Goal: Task Accomplishment & Management: Use online tool/utility

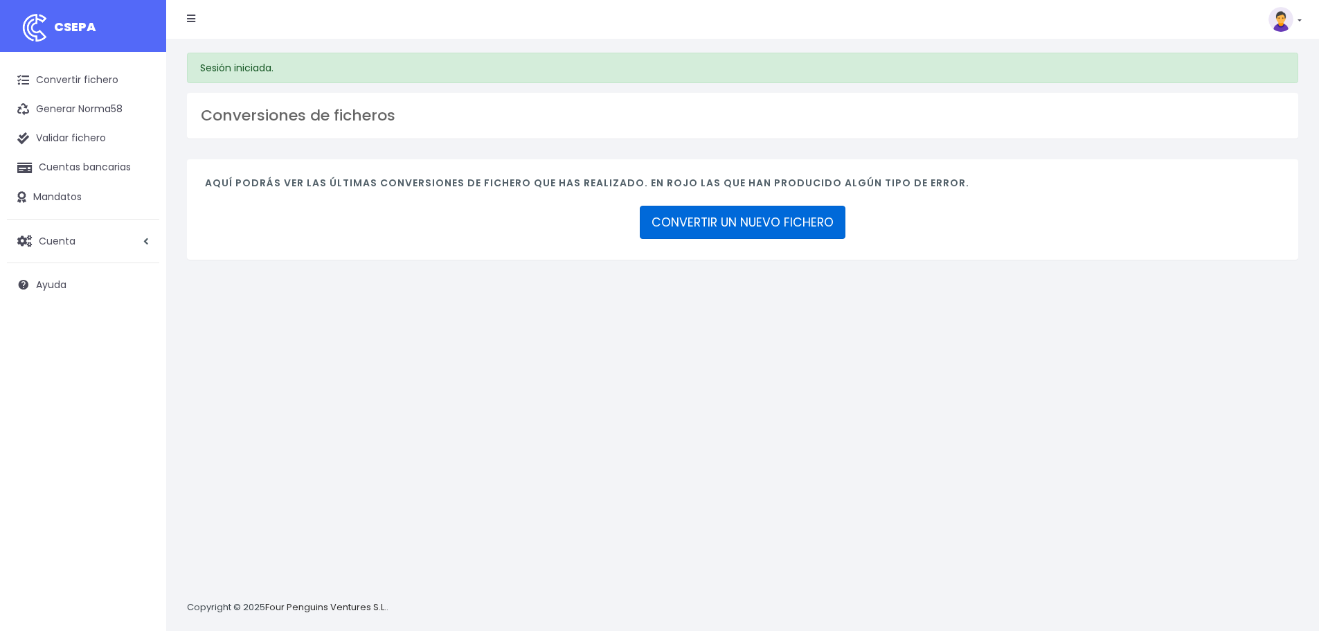
click at [749, 221] on link "CONVERTIR UN NUEVO FICHERO" at bounding box center [743, 222] width 206 height 33
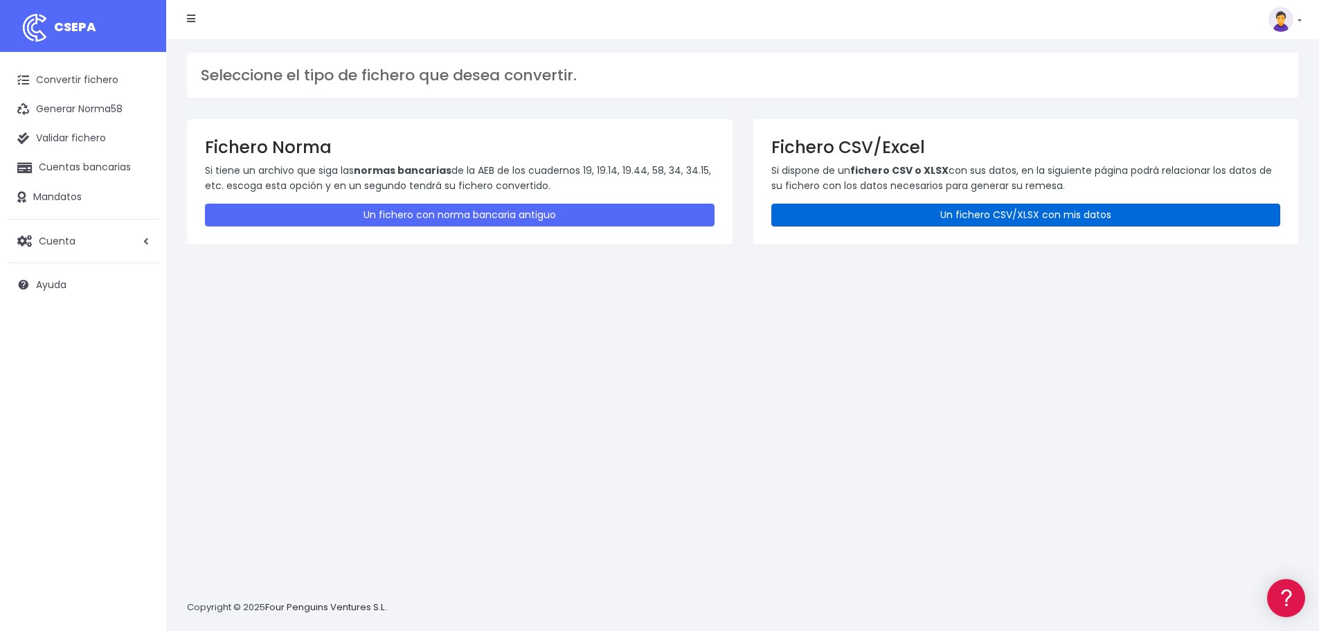
click at [978, 217] on link "Un fichero CSV/XLSX con mis datos" at bounding box center [1026, 215] width 510 height 23
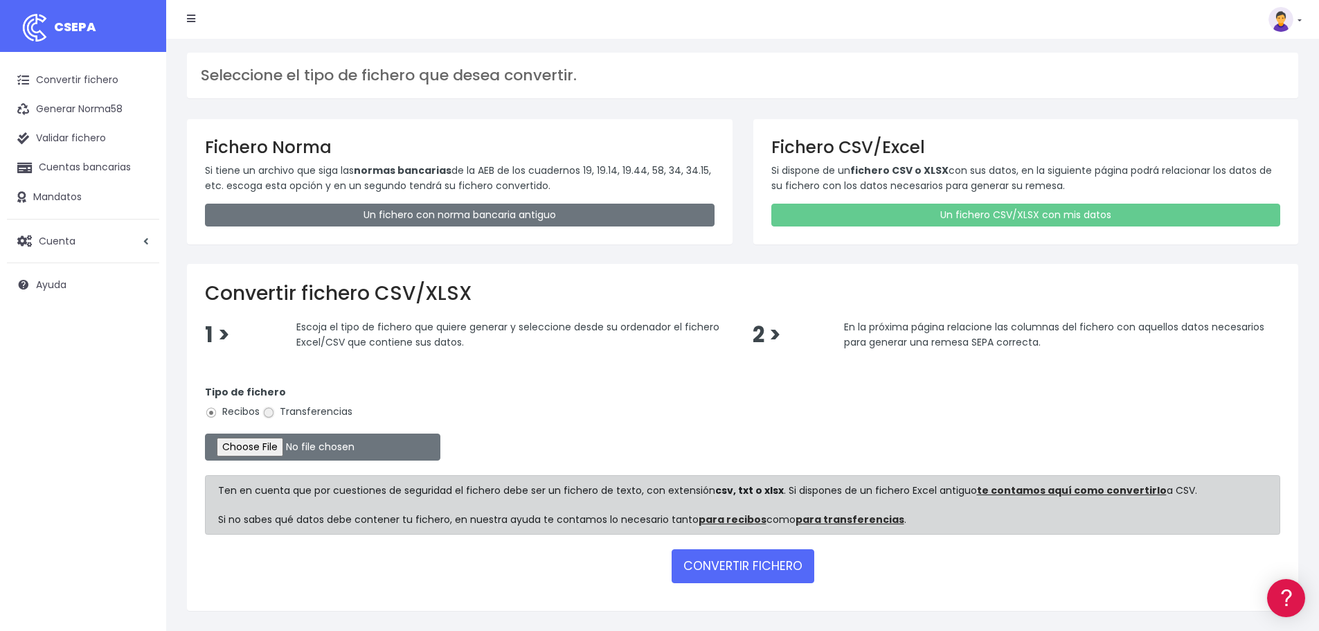
click at [265, 411] on input "Transferencias" at bounding box center [268, 412] width 12 height 12
radio input "true"
click at [292, 453] on input "file" at bounding box center [322, 446] width 235 height 27
type input "C:\fakepath\Transferencia SAD SEPA 190825.xlsx"
click at [740, 563] on button "CONVERTIR FICHERO" at bounding box center [743, 565] width 143 height 33
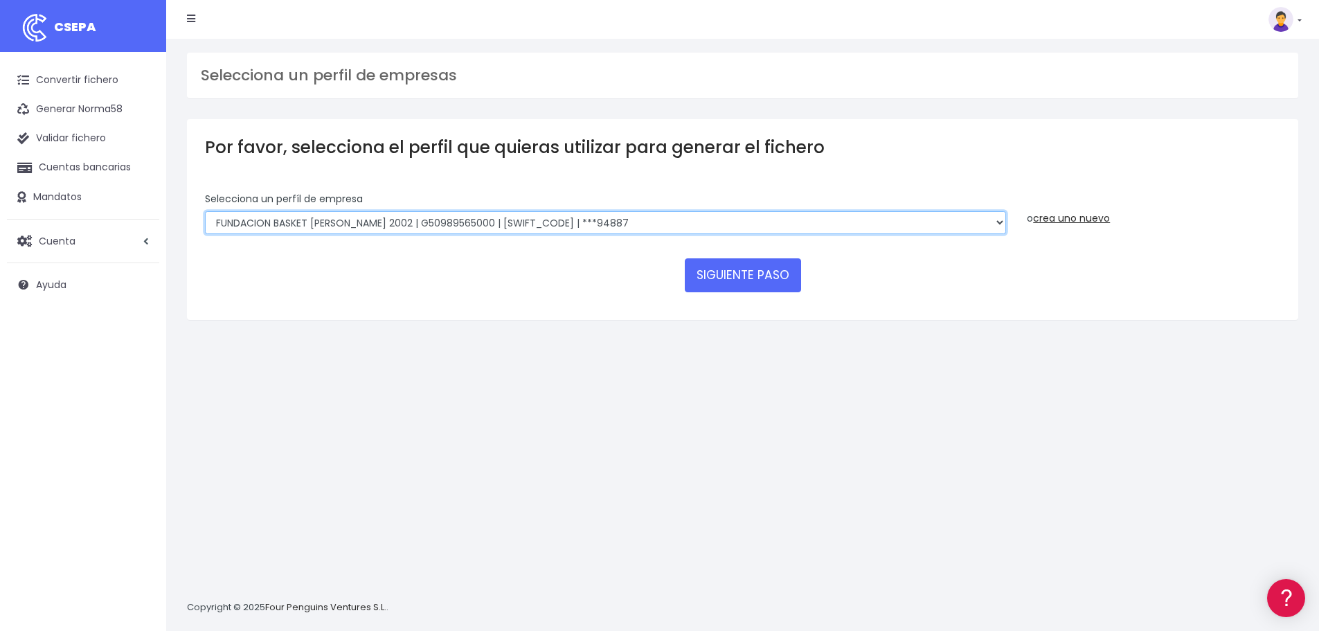
click at [995, 224] on select "FUNDACION BASKET ZARAGOZA 2002 | G50989565000 | CAIXESBBXXX | ***94887 BASKET Z…" at bounding box center [605, 223] width 801 height 24
select select "1999"
click at [205, 211] on select "FUNDACION BASKET ZARAGOZA 2002 | G50989565000 | CAIXESBBXXX | ***94887 BASKET Z…" at bounding box center [605, 223] width 801 height 24
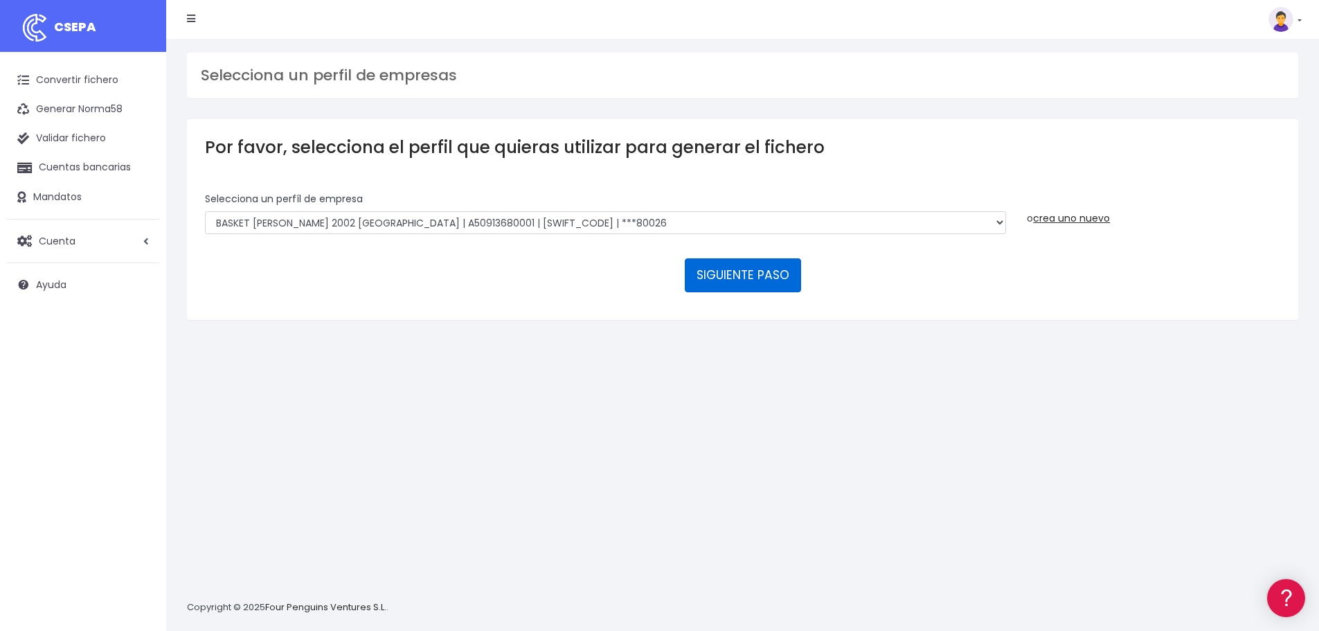
click at [770, 272] on button "SIGUIENTE PASO" at bounding box center [743, 274] width 116 height 33
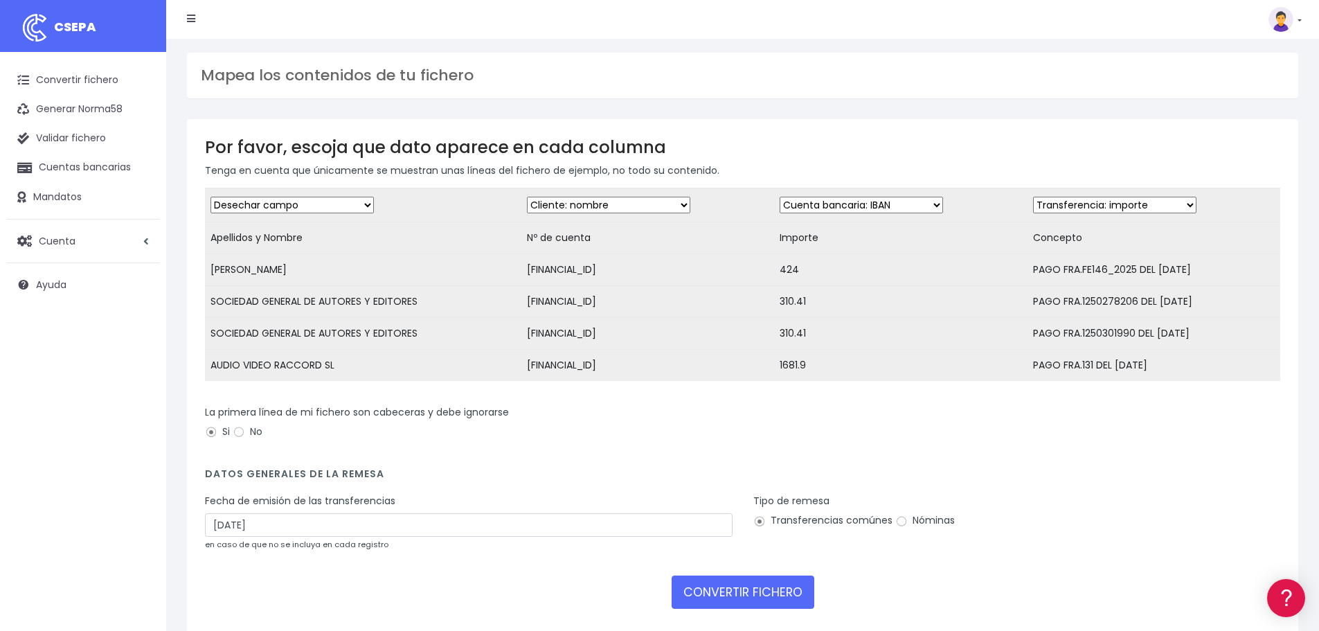
click at [366, 203] on select "Desechar campo Cliente: nombre Cliente: DNI Cliente: Email Cliente: referencia …" at bounding box center [292, 205] width 163 height 17
select select "creditor"
click at [211, 197] on select "Desechar campo Cliente: nombre Cliente: DNI Cliente: Email Cliente: referencia …" at bounding box center [292, 205] width 163 height 17
click at [682, 209] on td "Desechar campo Cliente: nombre Cliente: DNI Cliente: Email Cliente: referencia …" at bounding box center [647, 205] width 253 height 34
click at [675, 206] on select "Desechar campo Cliente: nombre Cliente: DNI Cliente: Email Cliente: referencia …" at bounding box center [608, 205] width 163 height 17
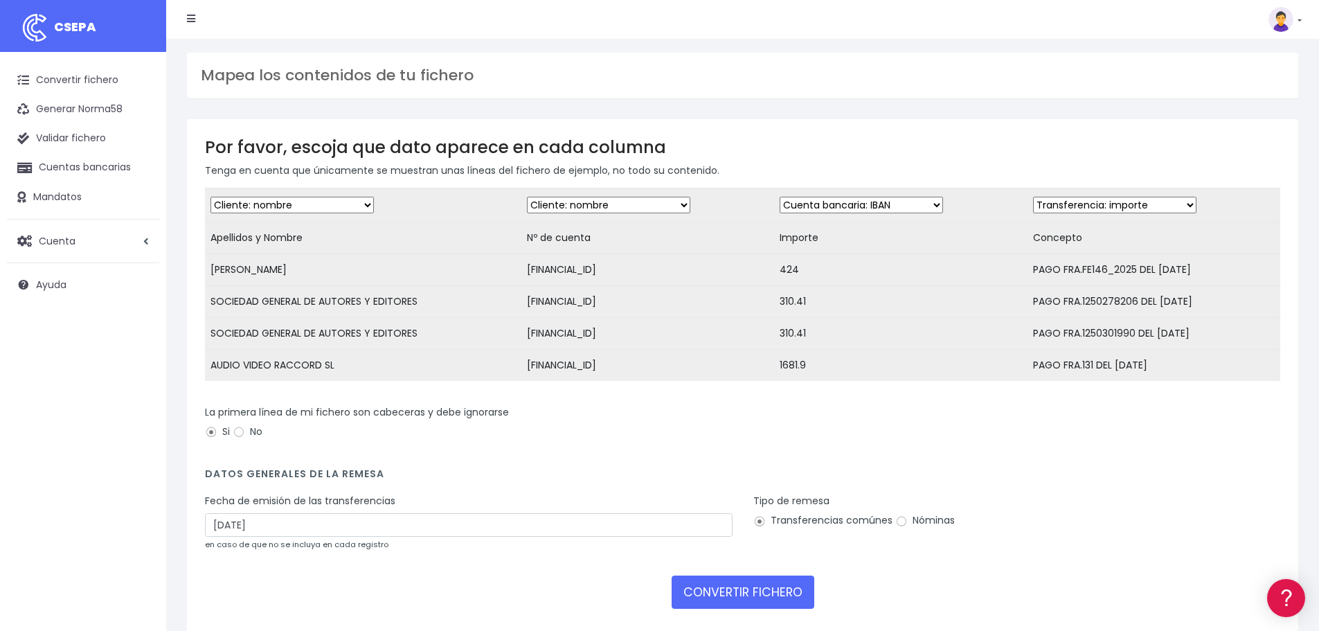
select select "iban"
click at [527, 197] on select "Desechar campo Cliente: nombre Cliente: DNI Cliente: Email Cliente: referencia …" at bounding box center [608, 205] width 163 height 17
click at [915, 206] on select "Desechar campo Cliente: nombre Cliente: DNI Cliente: Email Cliente: referencia …" at bounding box center [861, 205] width 163 height 17
select select "amount"
click at [780, 197] on select "Desechar campo Cliente: nombre Cliente: DNI Cliente: Email Cliente: referencia …" at bounding box center [861, 205] width 163 height 17
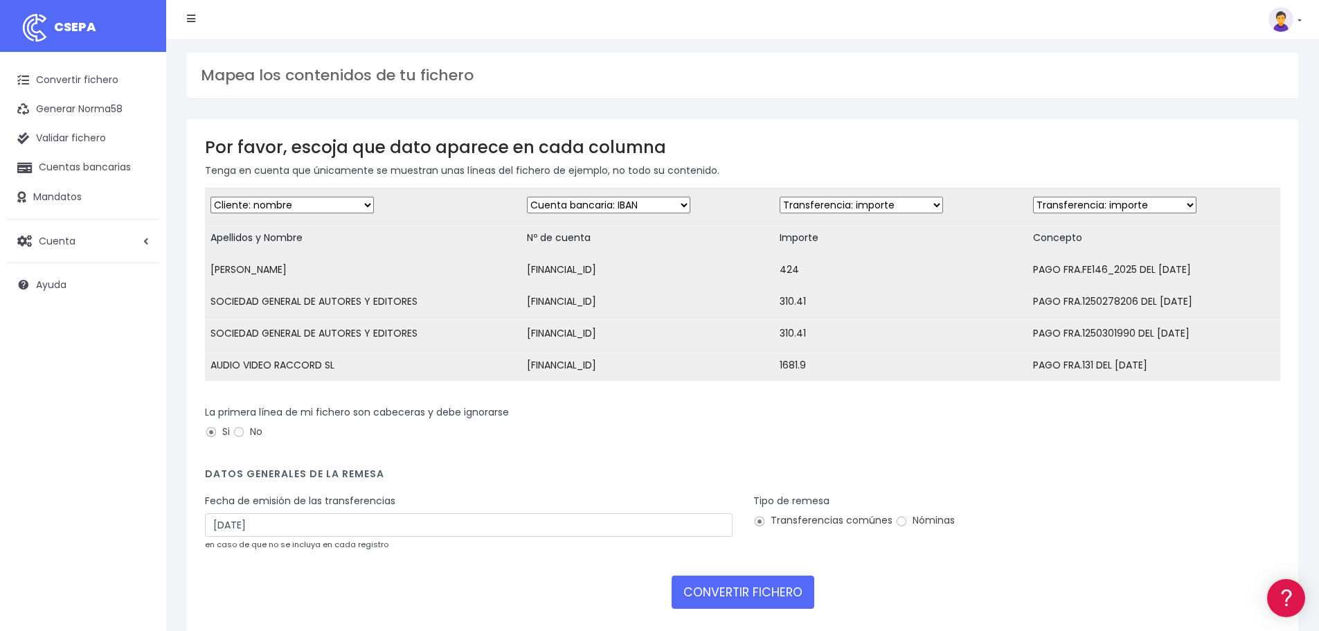
click at [1165, 205] on select "Desechar campo Cliente: nombre Cliente: DNI Cliente: Email Cliente: referencia …" at bounding box center [1114, 205] width 163 height 17
select select "description"
click at [1033, 197] on select "Desechar campo Cliente: nombre Cliente: DNI Cliente: Email Cliente: referencia …" at bounding box center [1114, 205] width 163 height 17
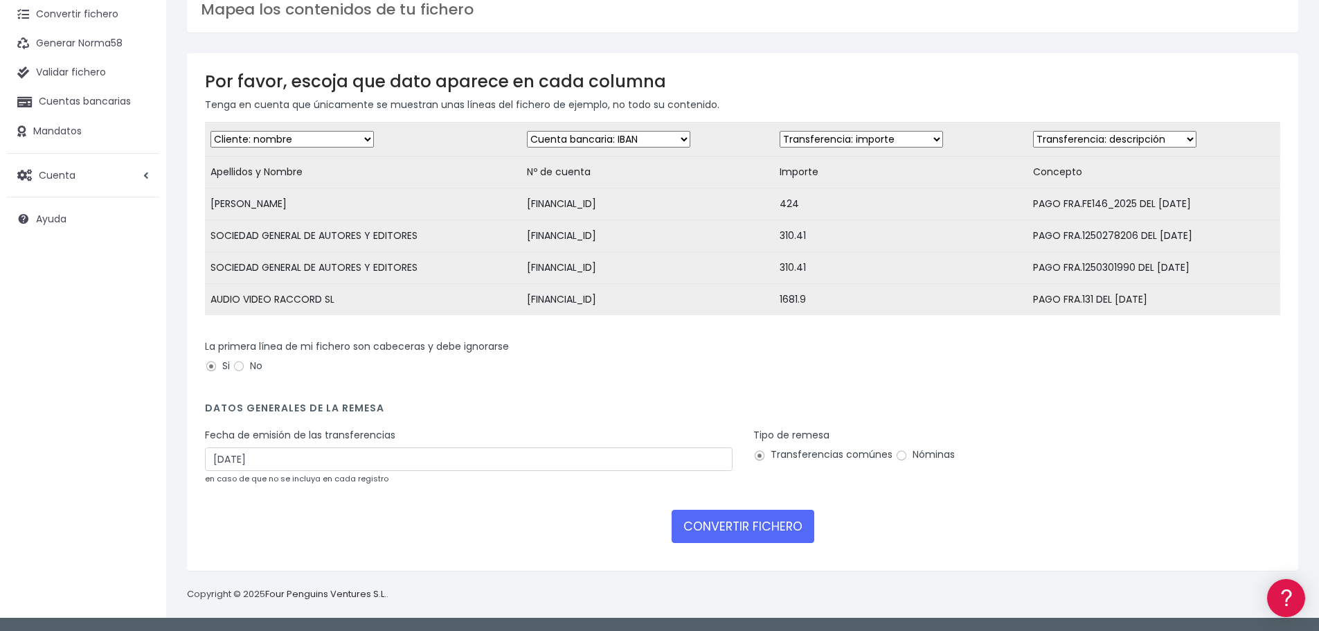
scroll to position [76, 0]
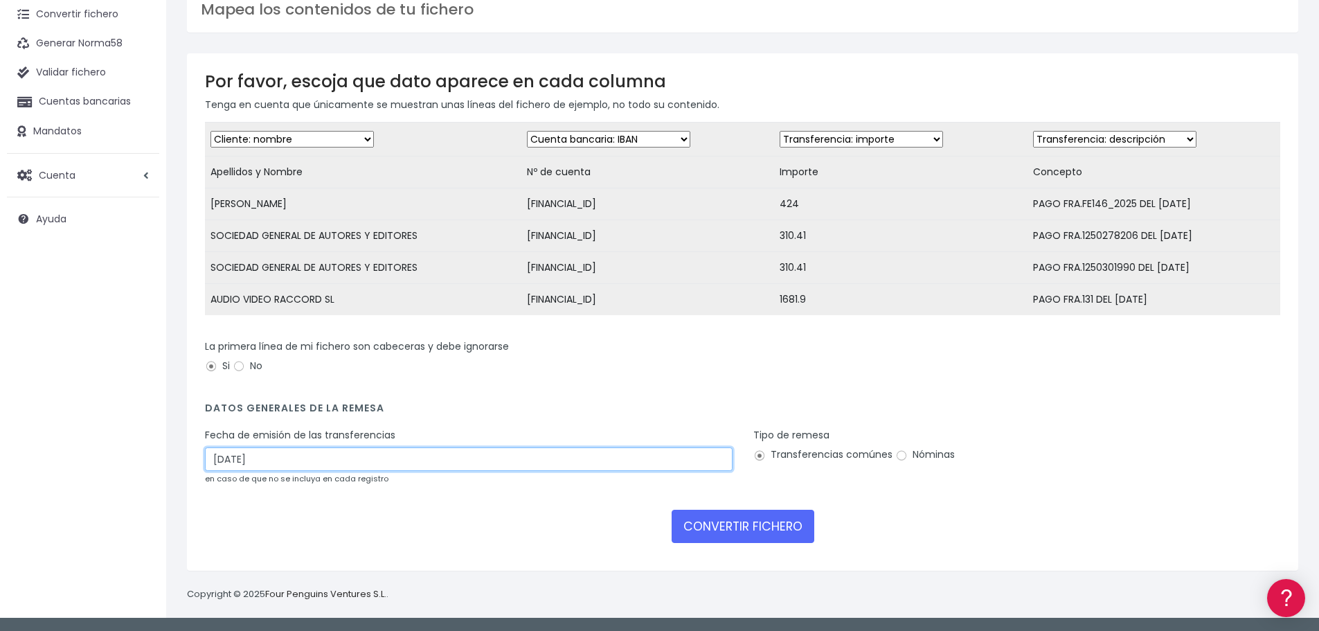
click at [251, 459] on input "21/08/2025" at bounding box center [469, 459] width 528 height 24
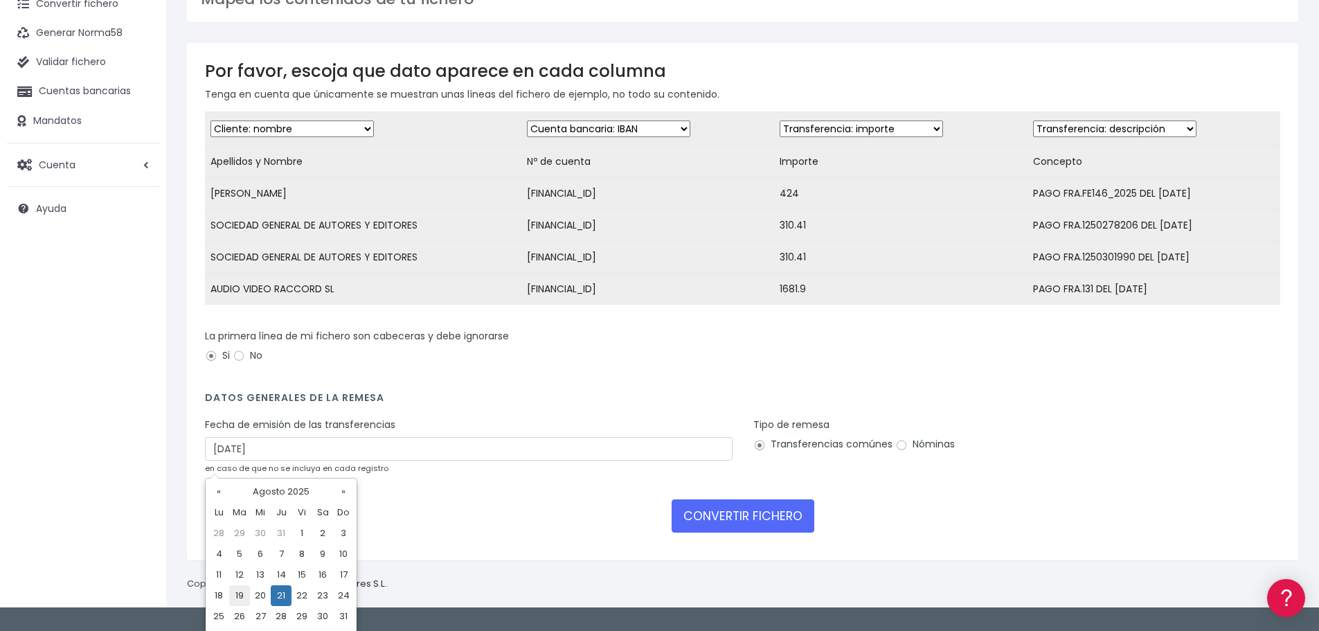
click at [241, 593] on td "19" at bounding box center [239, 595] width 21 height 21
type input "19/08/2025"
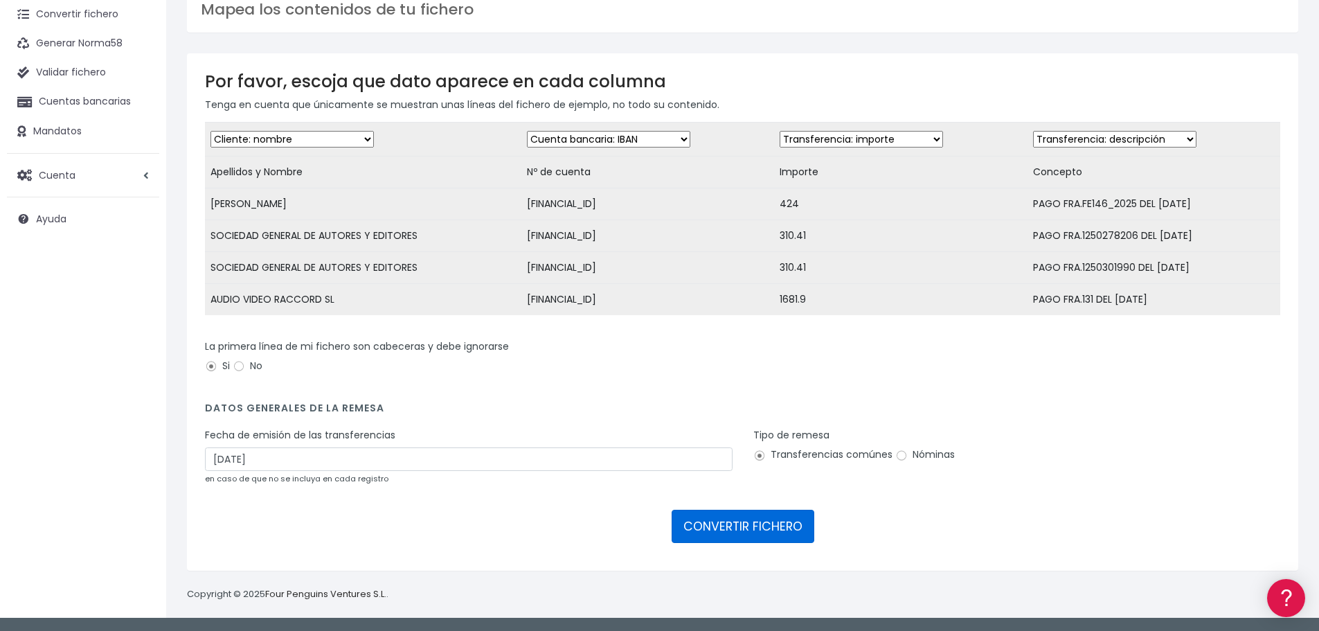
click at [741, 525] on button "CONVERTIR FICHERO" at bounding box center [743, 526] width 143 height 33
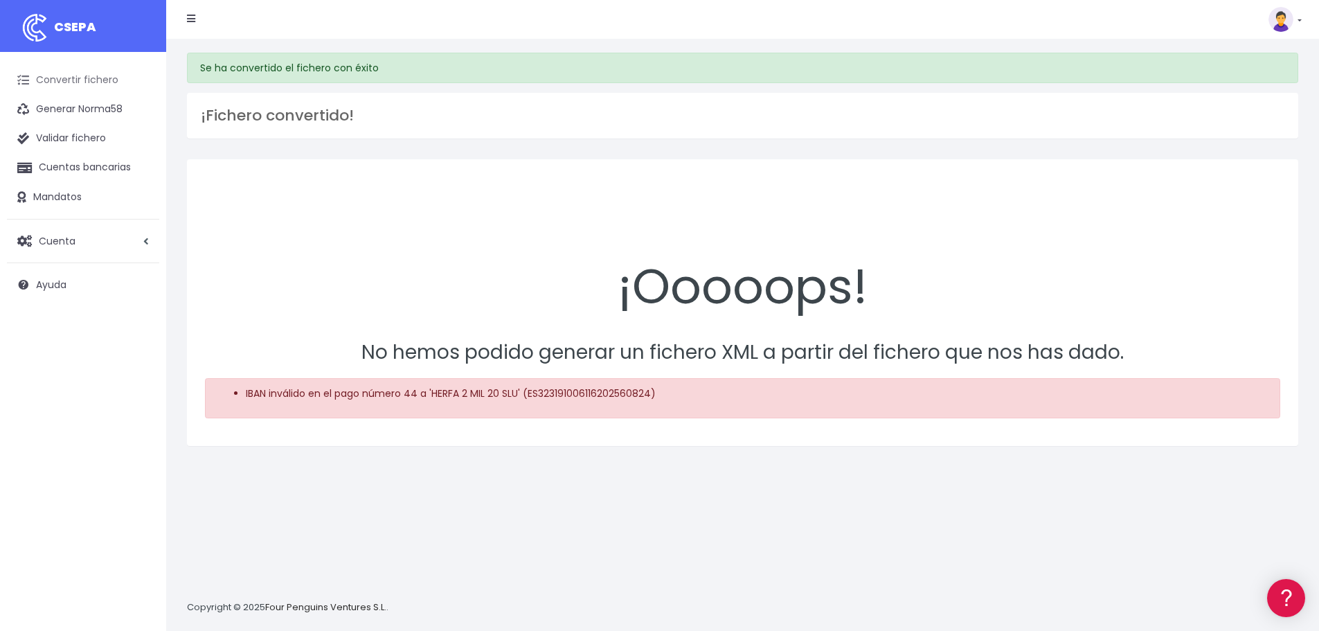
click at [53, 78] on link "Convertir fichero" at bounding box center [83, 80] width 152 height 29
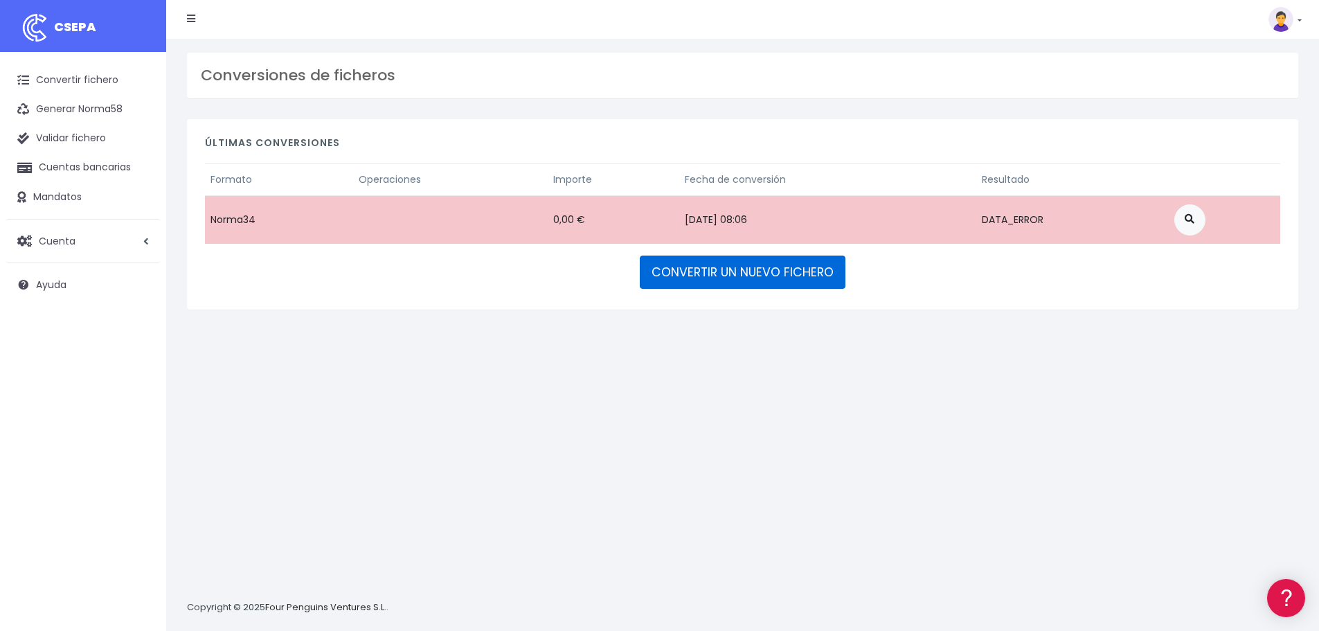
click at [727, 280] on link "CONVERTIR UN NUEVO FICHERO" at bounding box center [743, 272] width 206 height 33
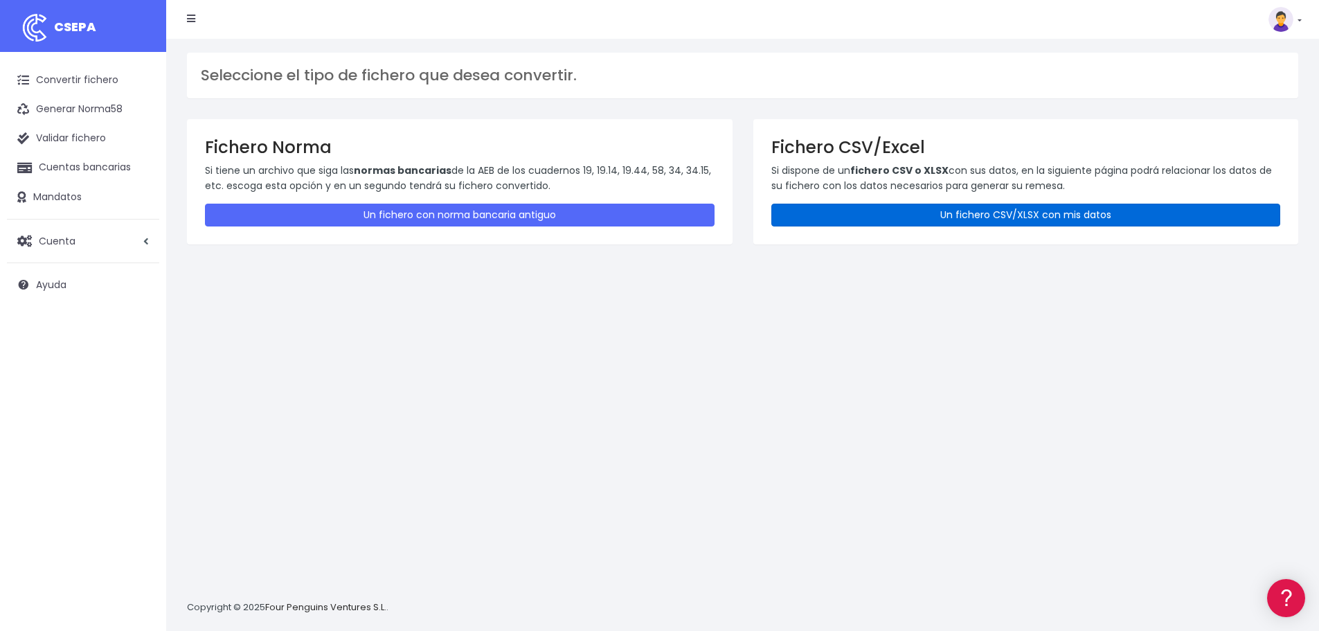
click at [958, 217] on link "Un fichero CSV/XLSX con mis datos" at bounding box center [1026, 215] width 510 height 23
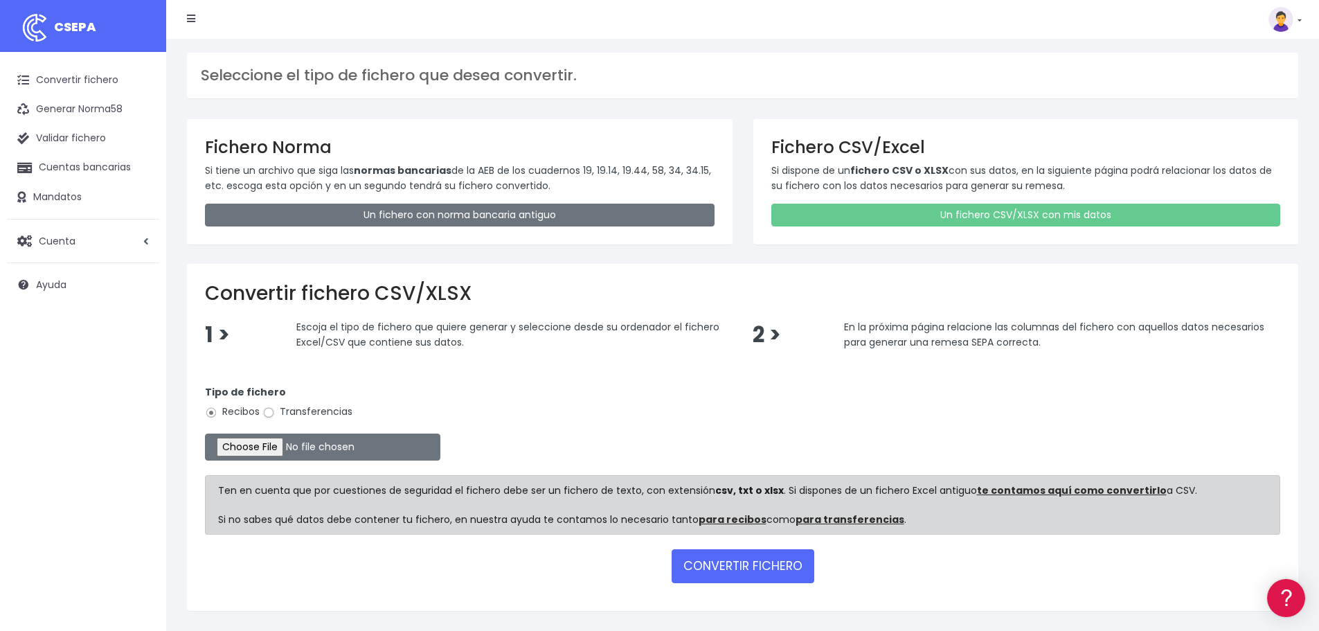
click at [269, 412] on input "Transferencias" at bounding box center [268, 412] width 12 height 12
radio input "true"
click at [276, 438] on input "file" at bounding box center [322, 446] width 235 height 27
type input "C:\fakepath\Transferencia SAD SEPA 190825.xlsx"
click at [716, 571] on button "CONVERTIR FICHERO" at bounding box center [743, 565] width 143 height 33
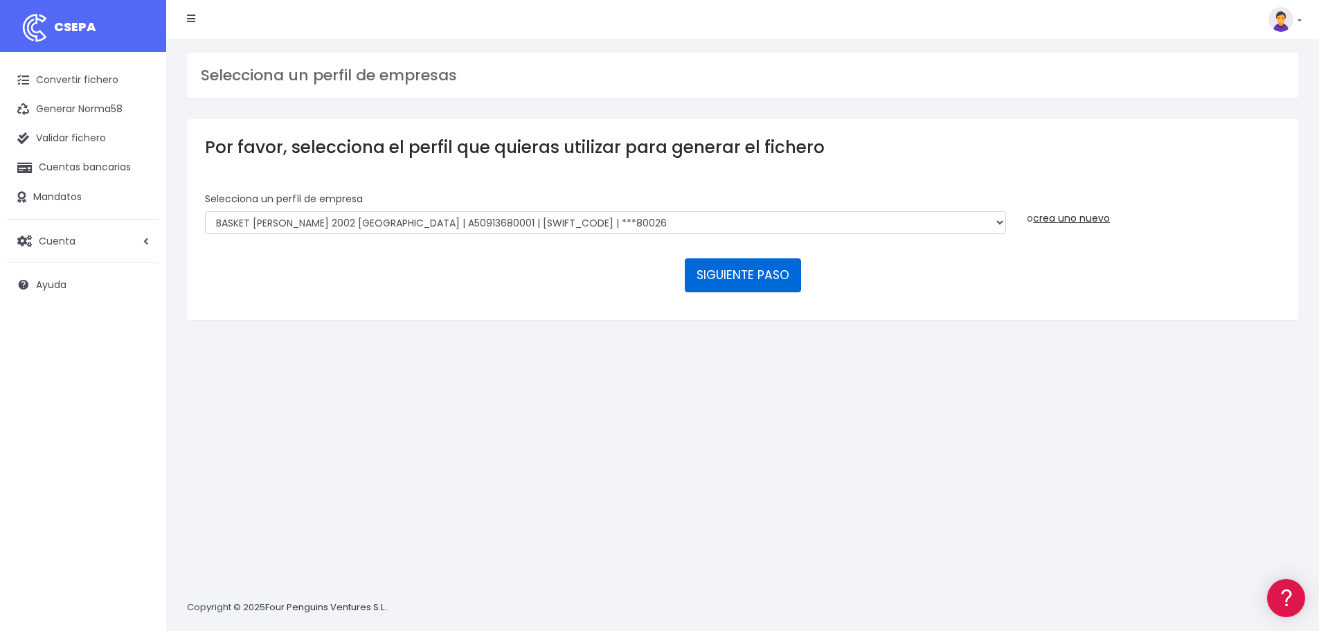
click at [767, 281] on button "SIGUIENTE PASO" at bounding box center [743, 274] width 116 height 33
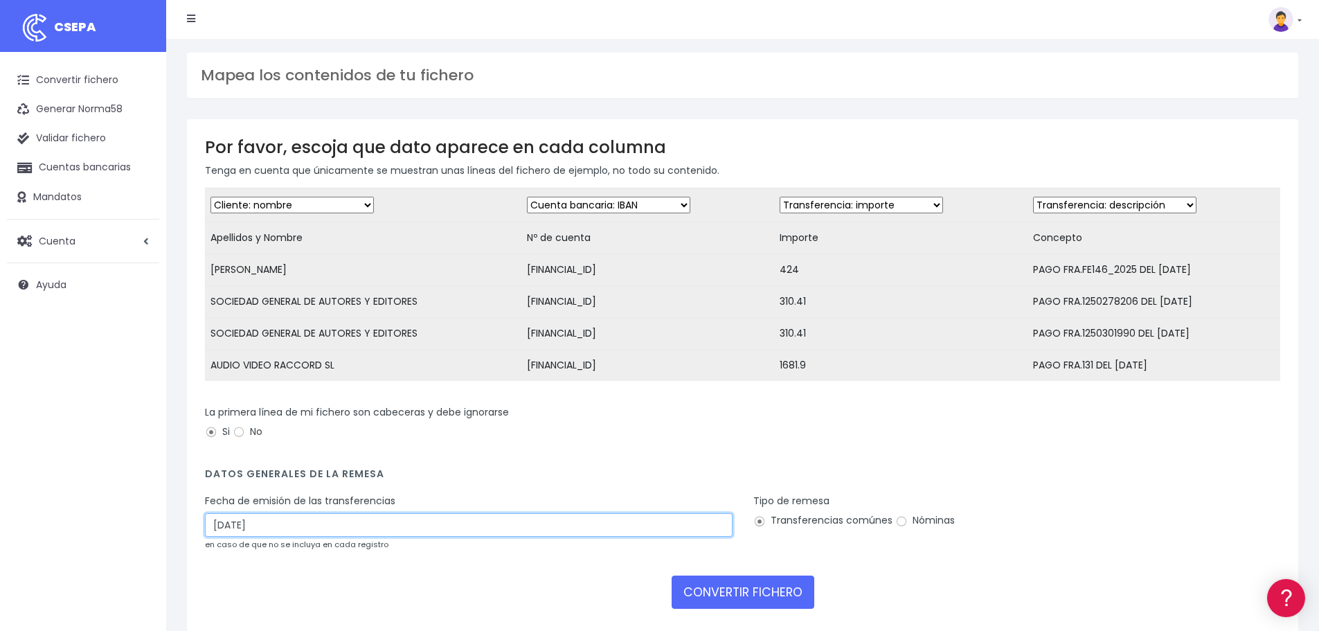
click at [270, 532] on input "[DATE]" at bounding box center [469, 525] width 528 height 24
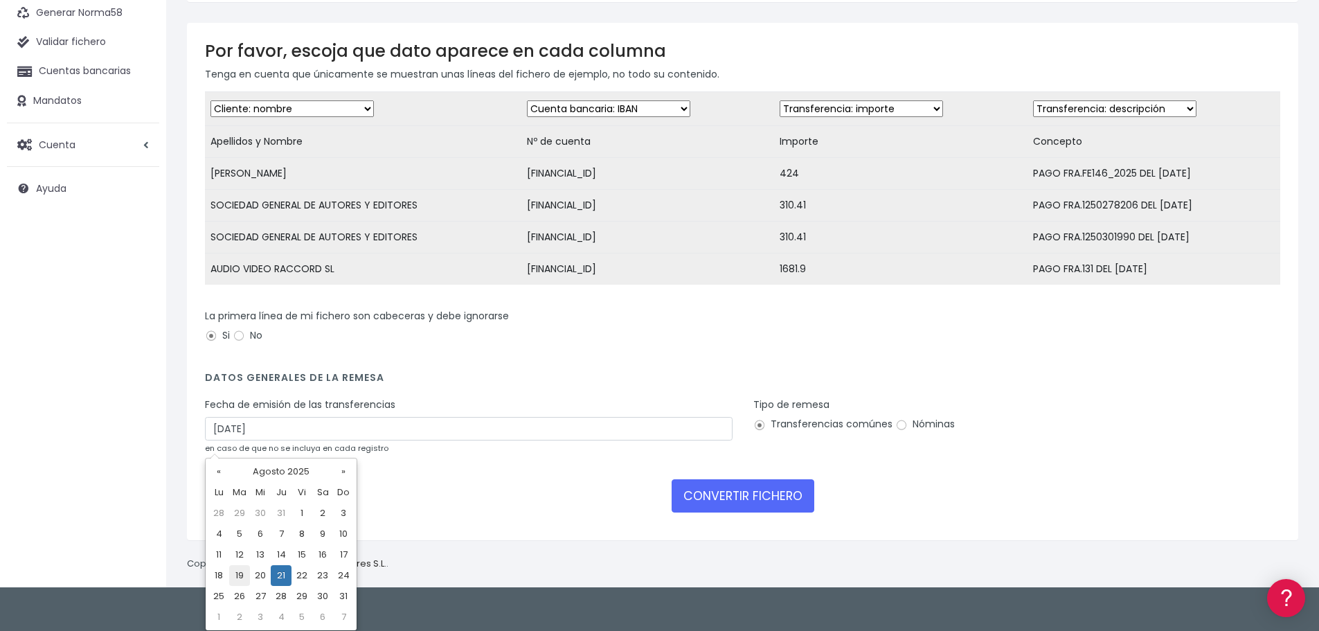
click at [242, 569] on td "19" at bounding box center [239, 575] width 21 height 21
type input "19/08/2025"
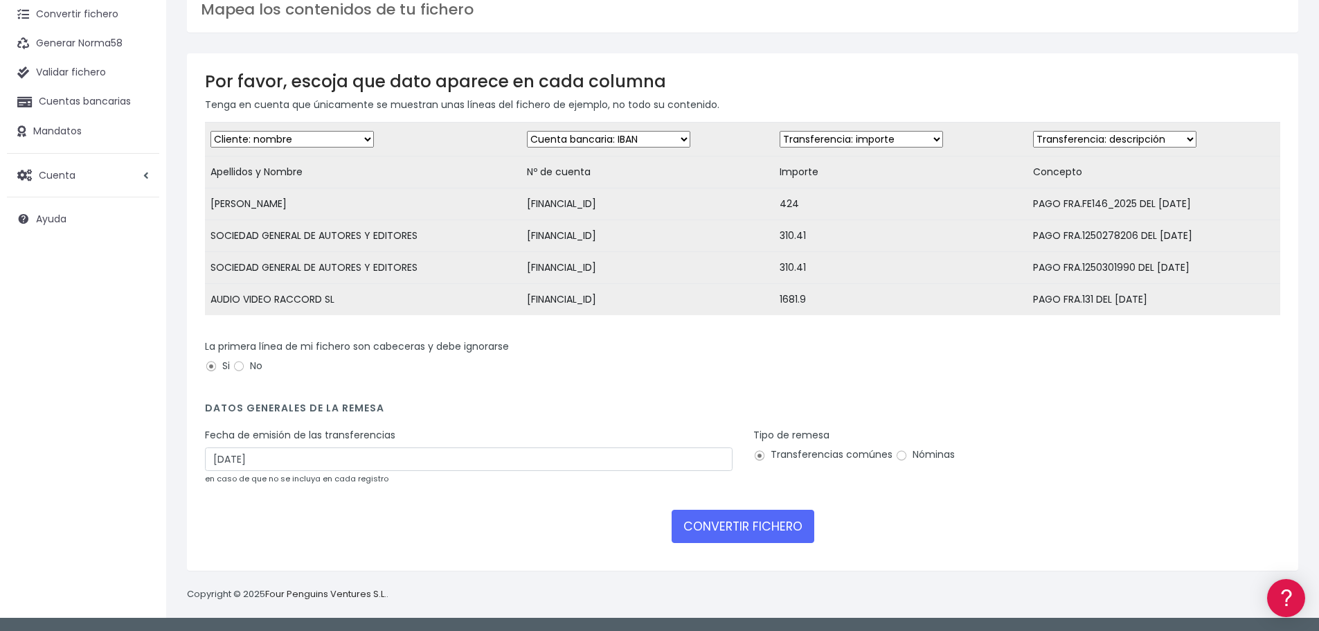
scroll to position [76, 0]
click at [735, 524] on button "CONVERTIR FICHERO" at bounding box center [743, 526] width 143 height 33
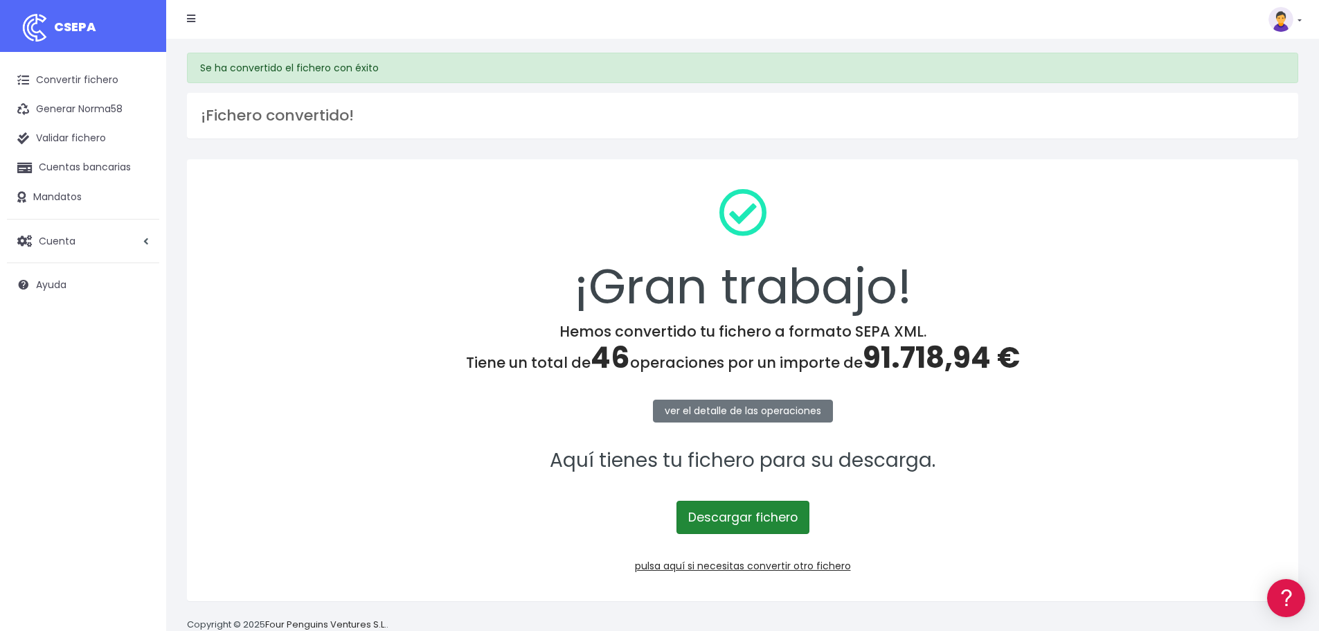
click at [711, 525] on link "Descargar fichero" at bounding box center [743, 517] width 133 height 33
